Goal: Go to known website: Access a specific website the user already knows

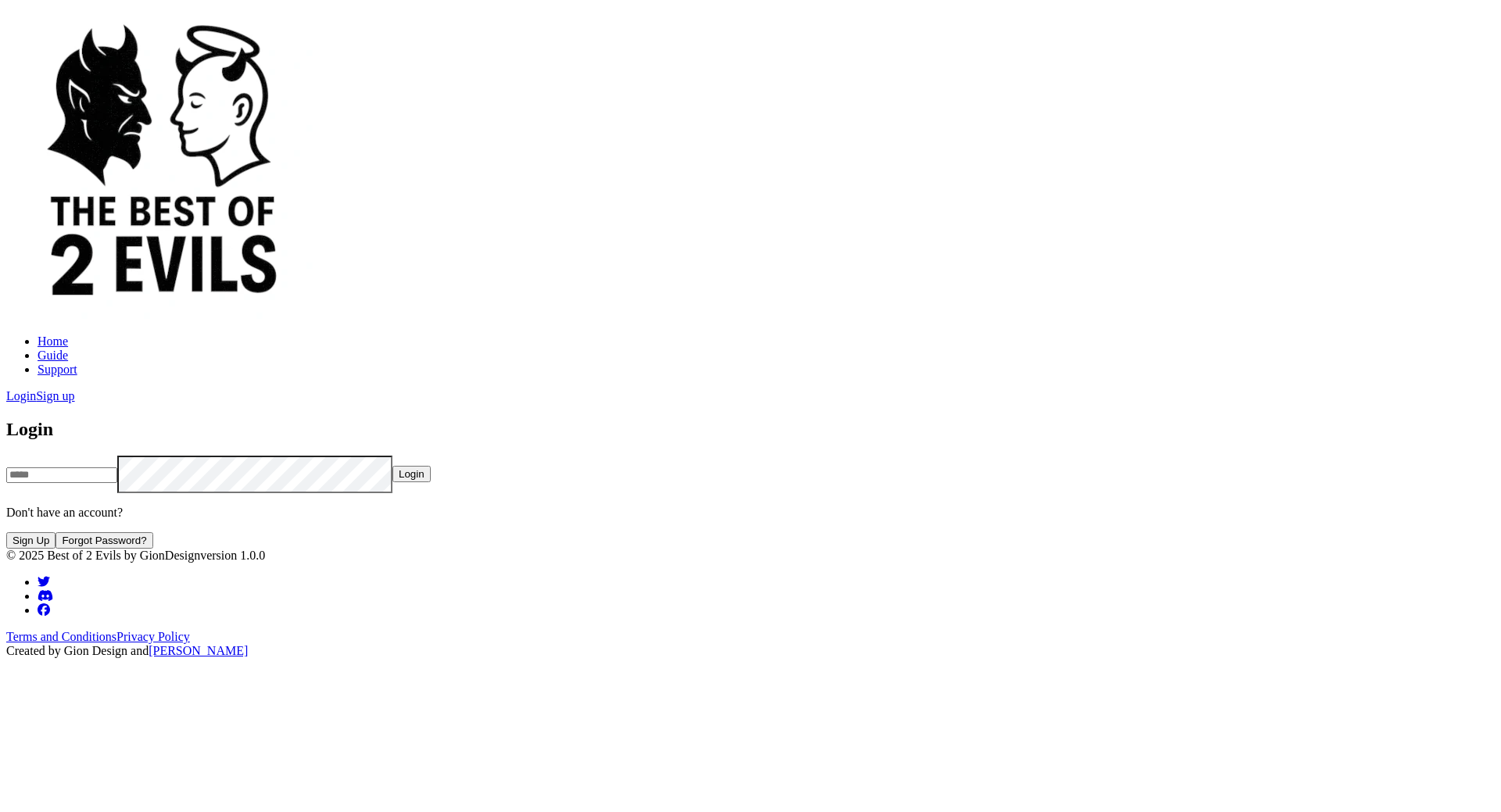
click at [29, 71] on img at bounding box center [163, 163] width 313 height 313
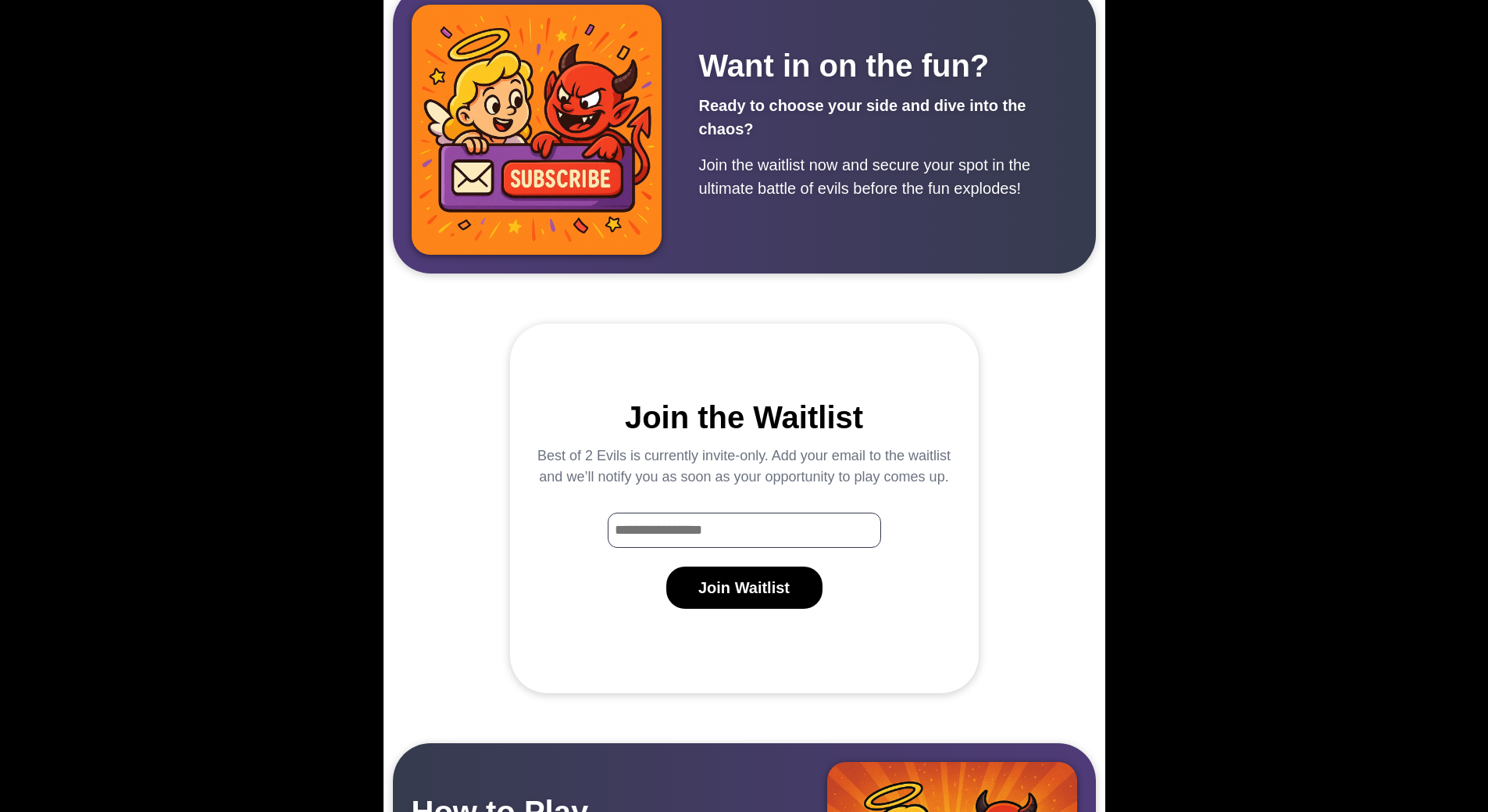
scroll to position [1563, 0]
